Goal: Task Accomplishment & Management: Use online tool/utility

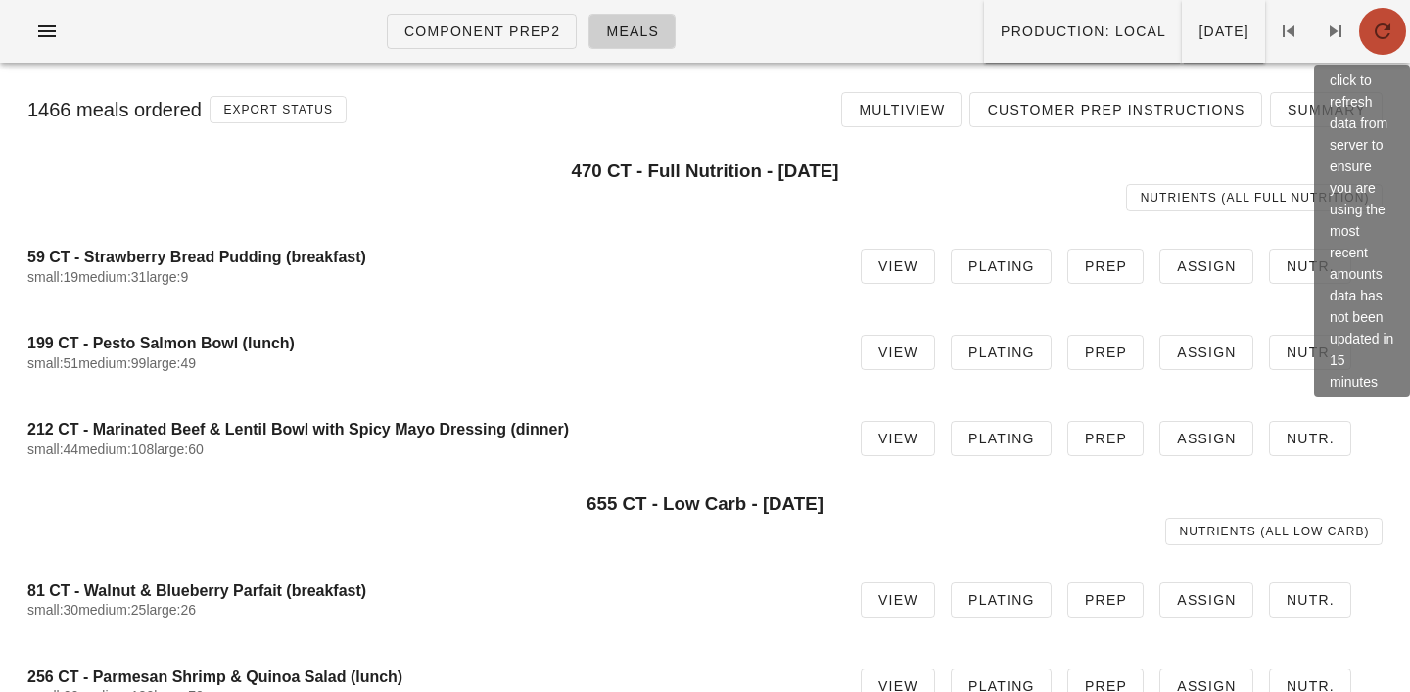
click at [1371, 35] on icon "button" at bounding box center [1382, 31] width 23 height 23
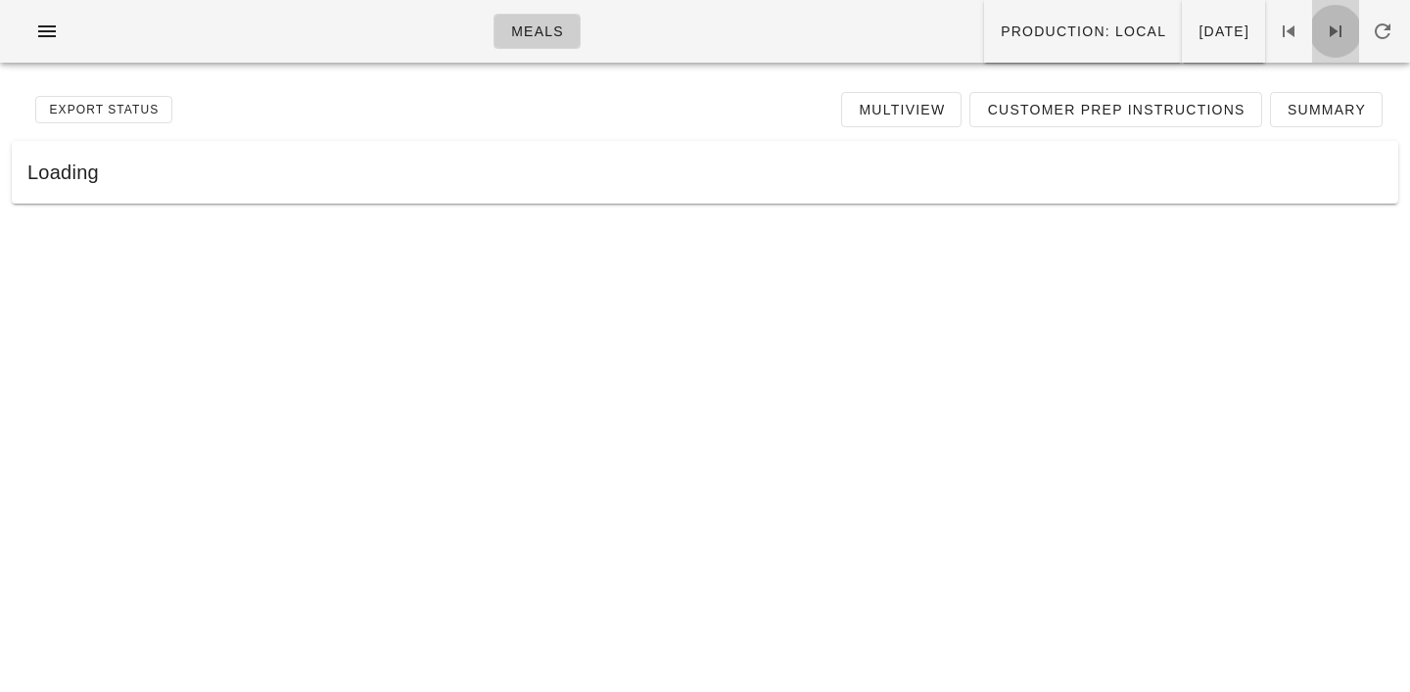
click at [1325, 29] on icon at bounding box center [1335, 31] width 23 height 23
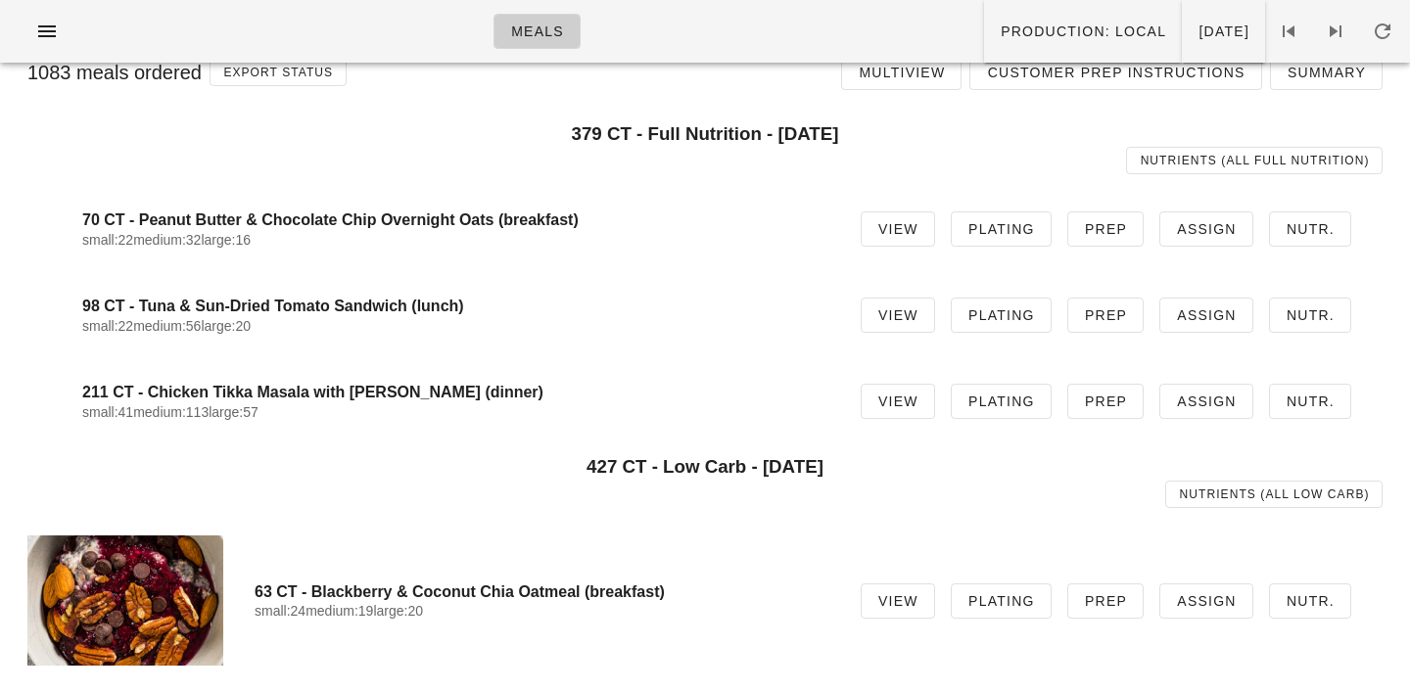
scroll to position [33, 0]
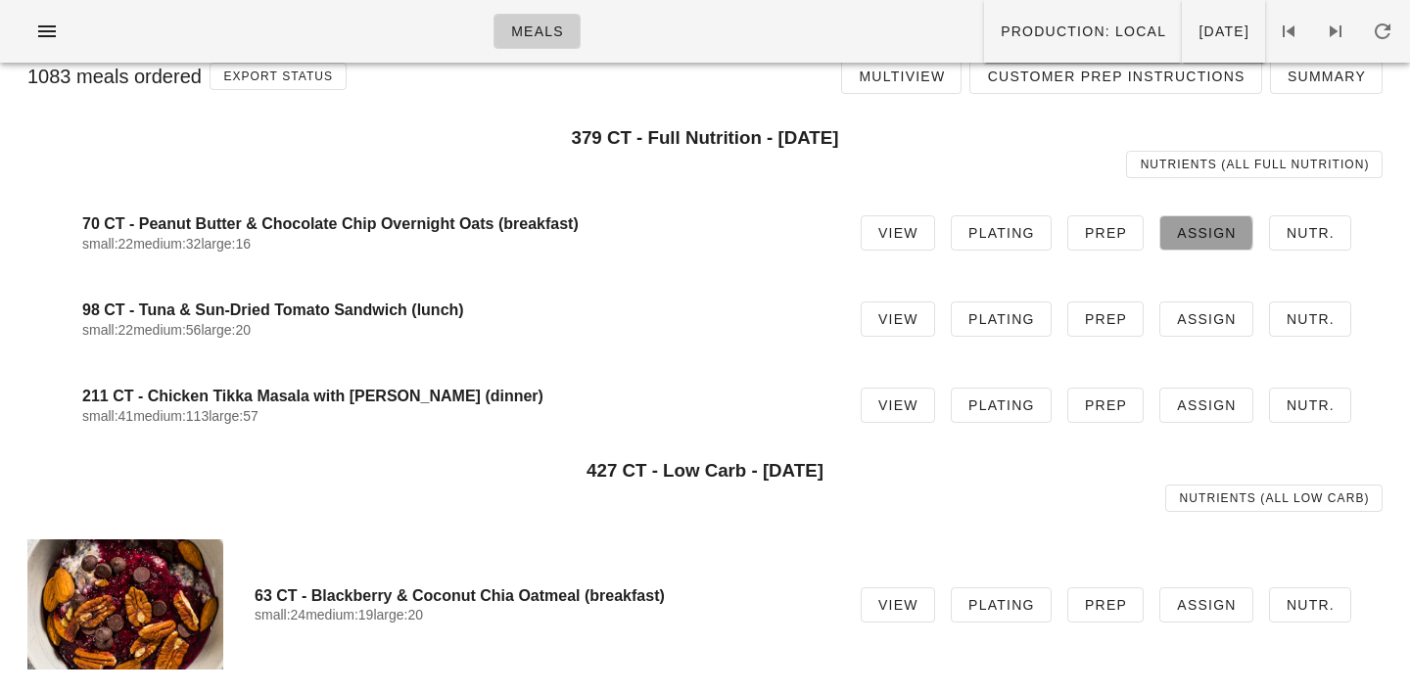
click at [1217, 230] on span "Assign" at bounding box center [1206, 233] width 61 height 16
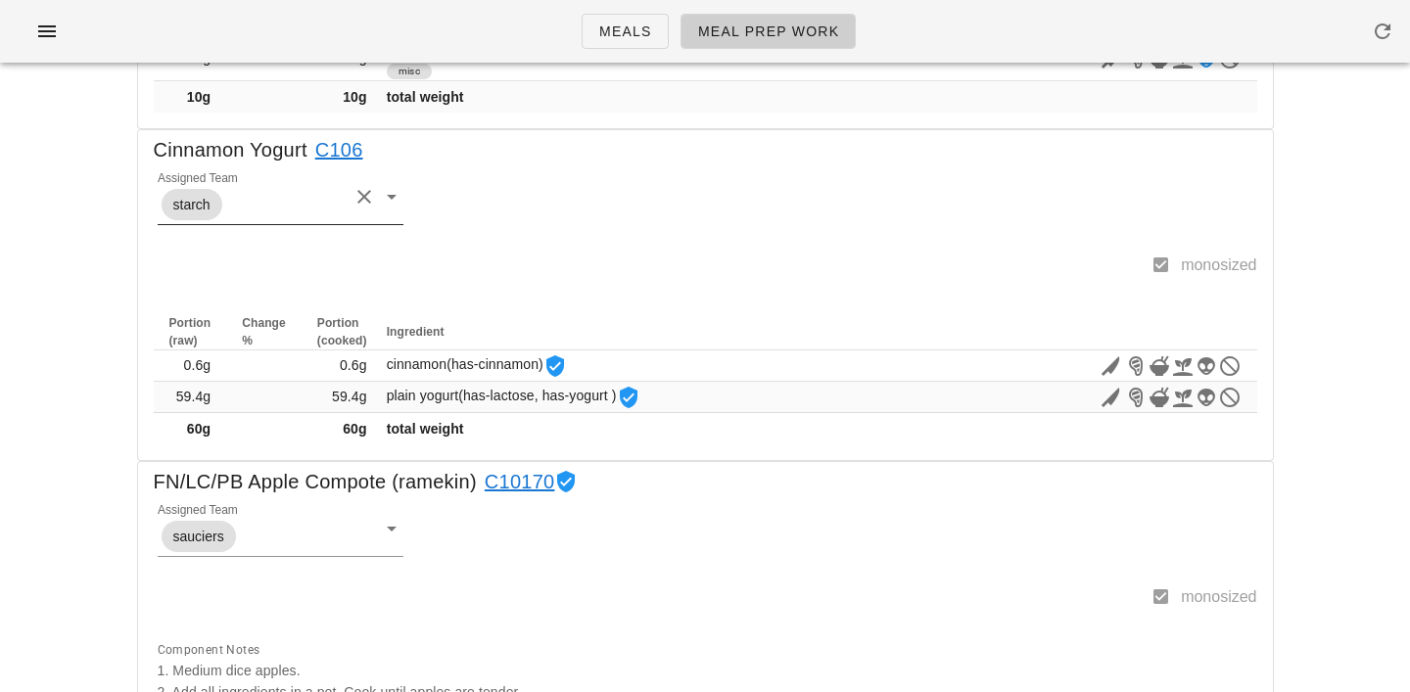
scroll to position [710, 0]
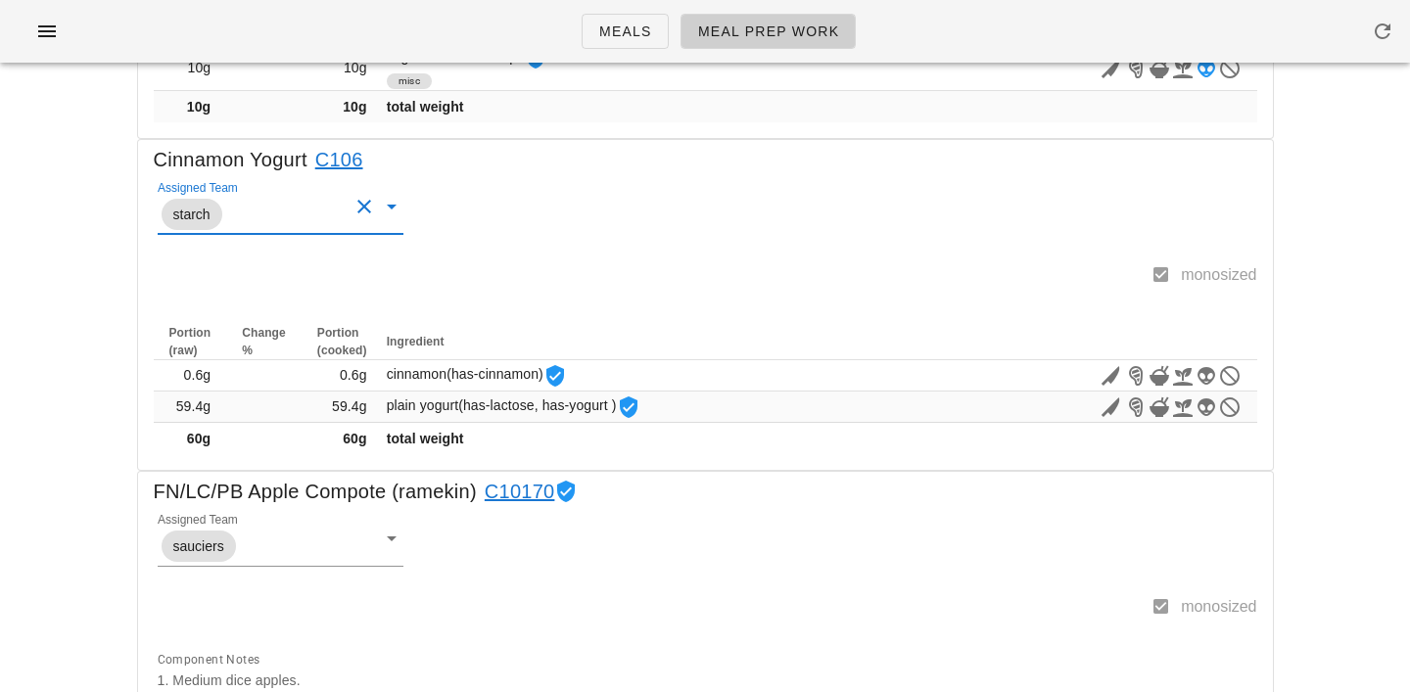
click at [254, 213] on input "Assigned Team" at bounding box center [287, 214] width 123 height 25
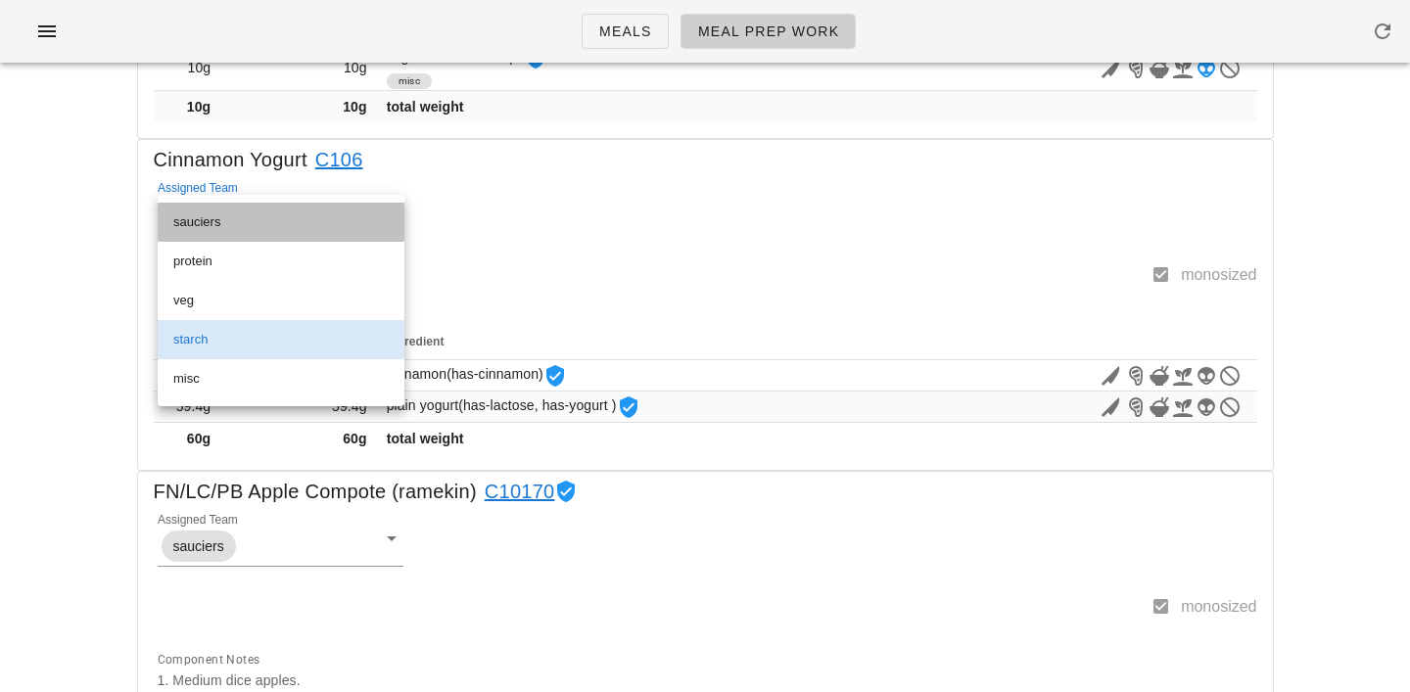
click at [199, 218] on div "sauciers" at bounding box center [280, 222] width 215 height 16
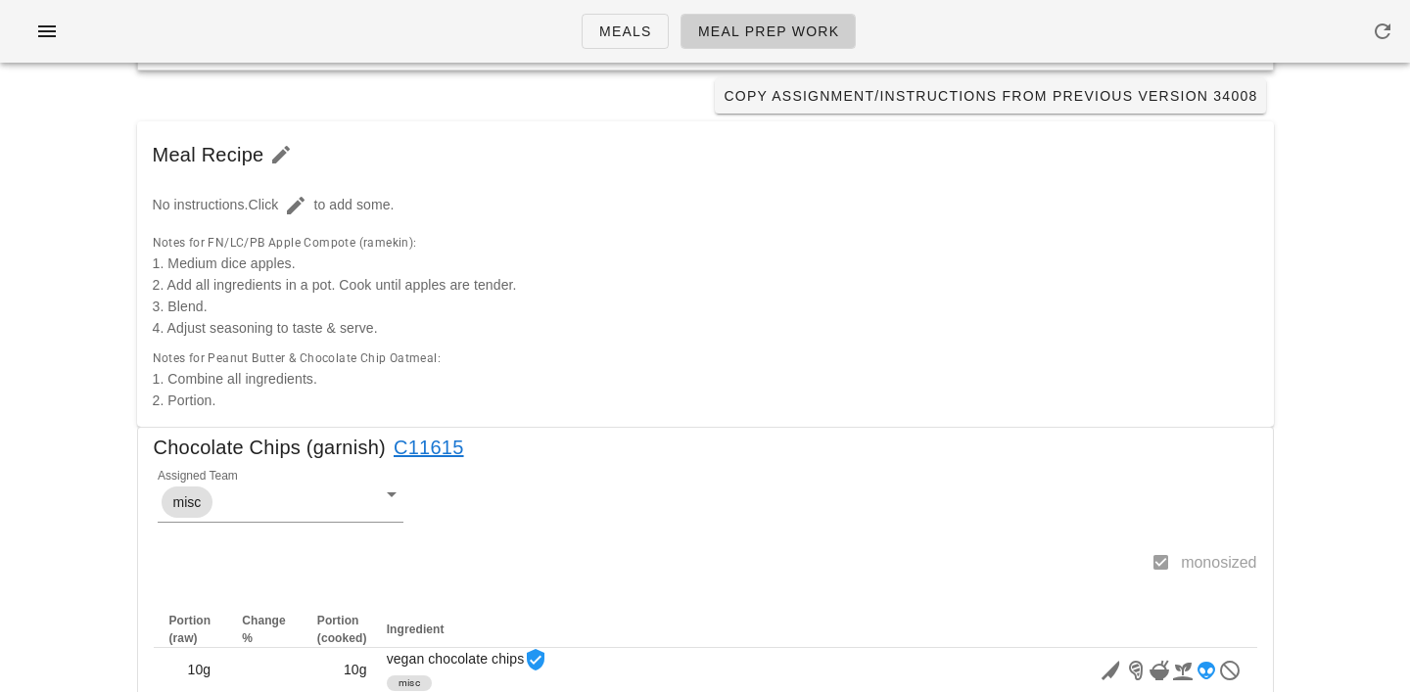
scroll to position [0, 0]
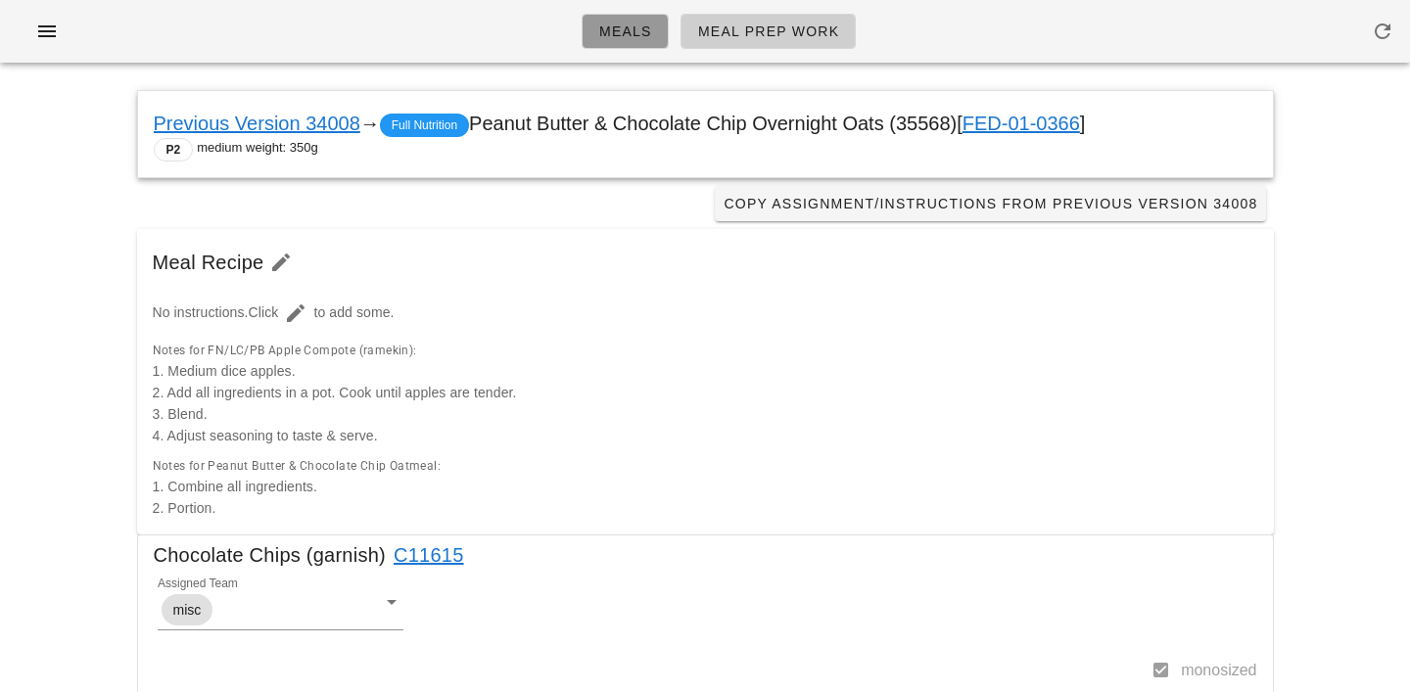
click at [624, 25] on span "Meals" at bounding box center [625, 31] width 54 height 16
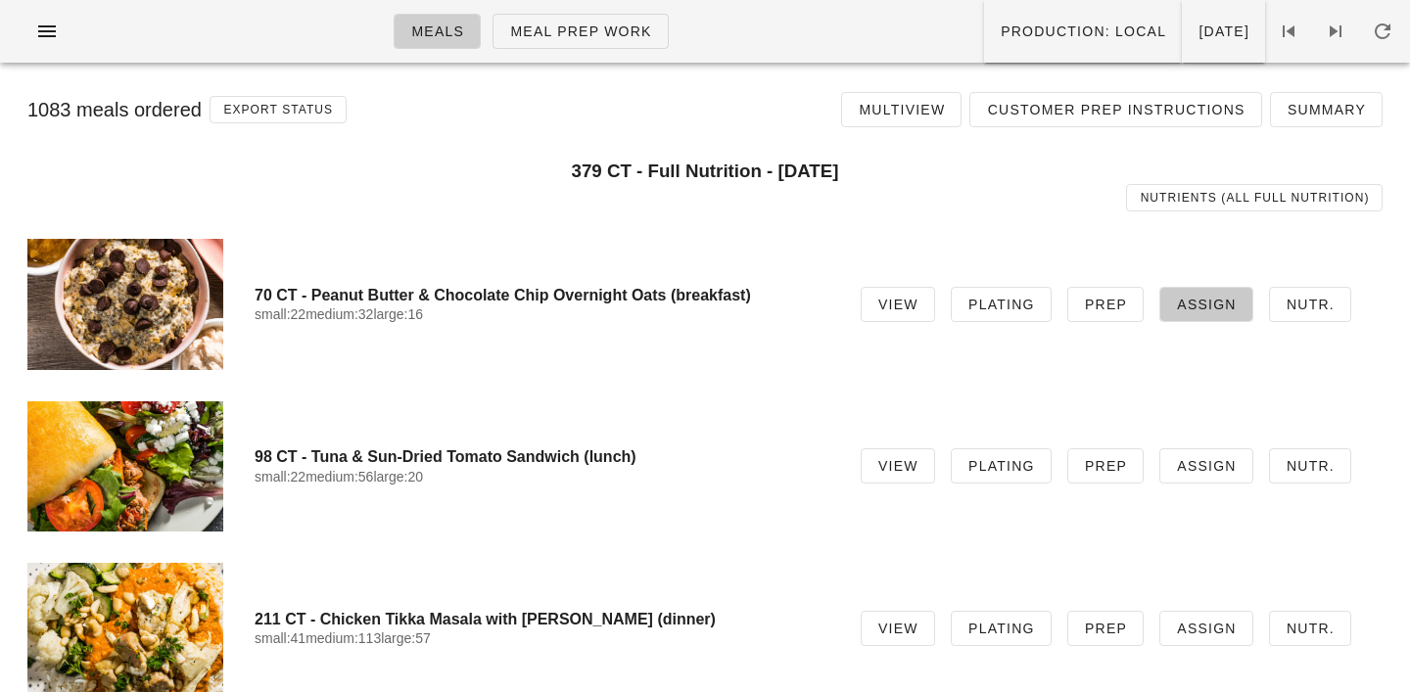
click at [1170, 297] on link "Assign" at bounding box center [1206, 304] width 94 height 35
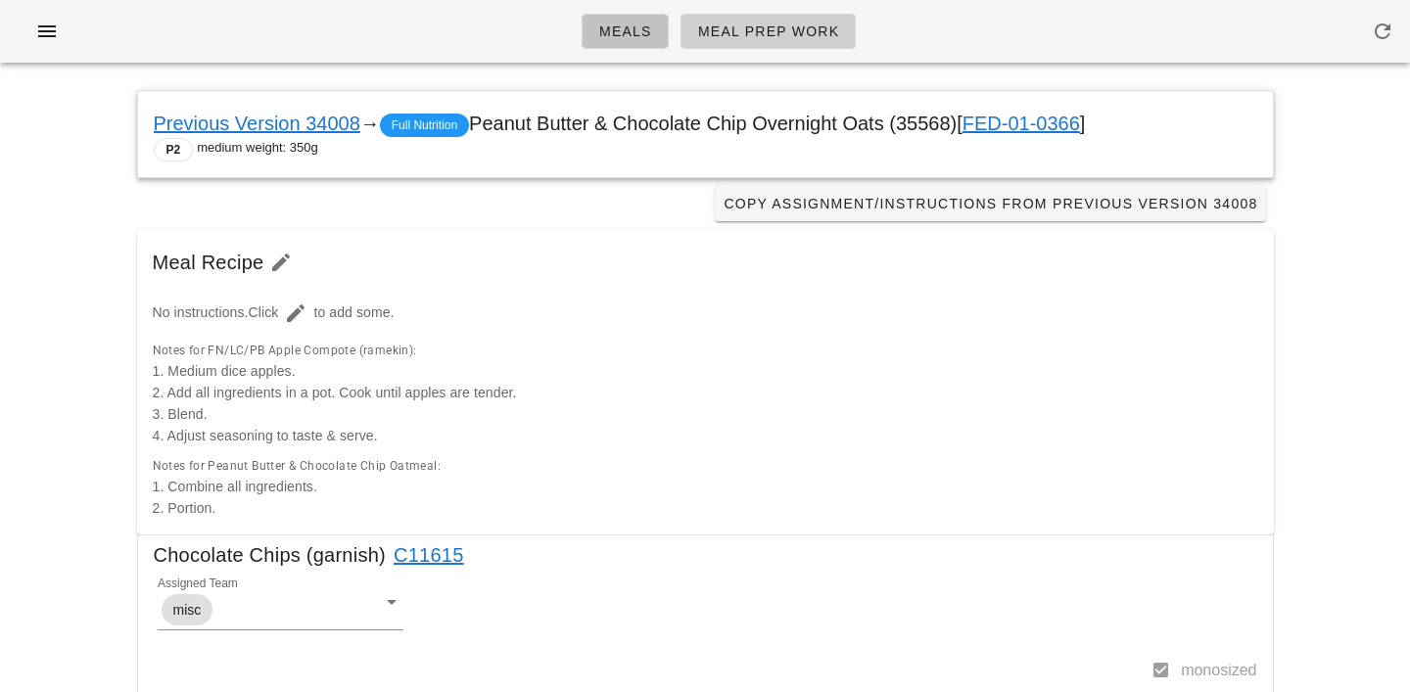
click at [627, 27] on span "Meals" at bounding box center [625, 31] width 54 height 16
